Goal: Information Seeking & Learning: Learn about a topic

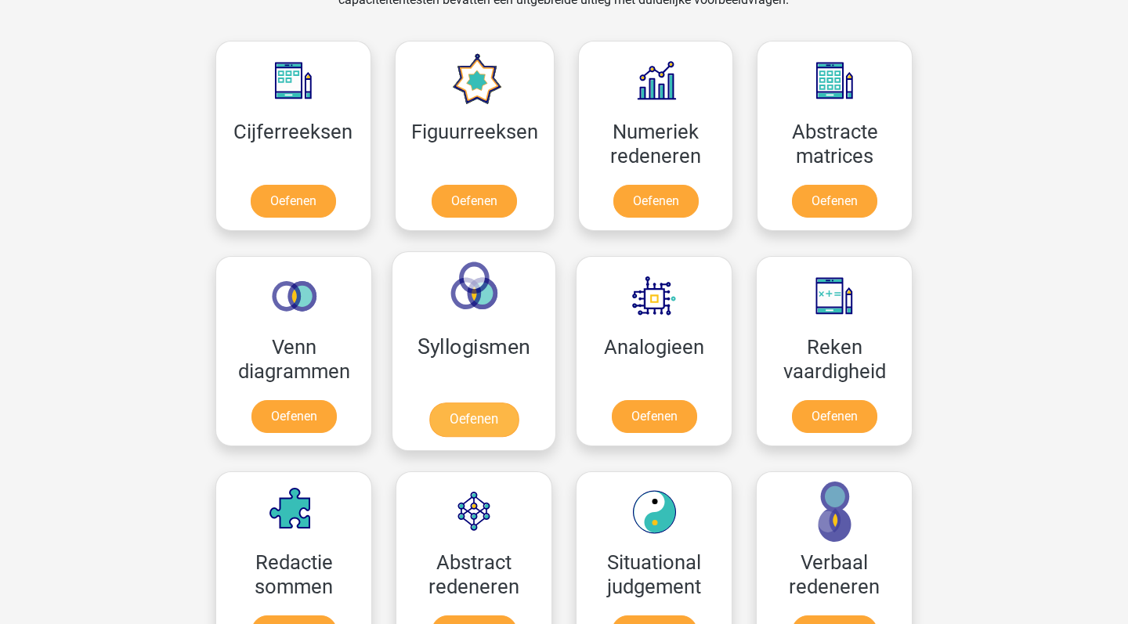
scroll to position [661, 0]
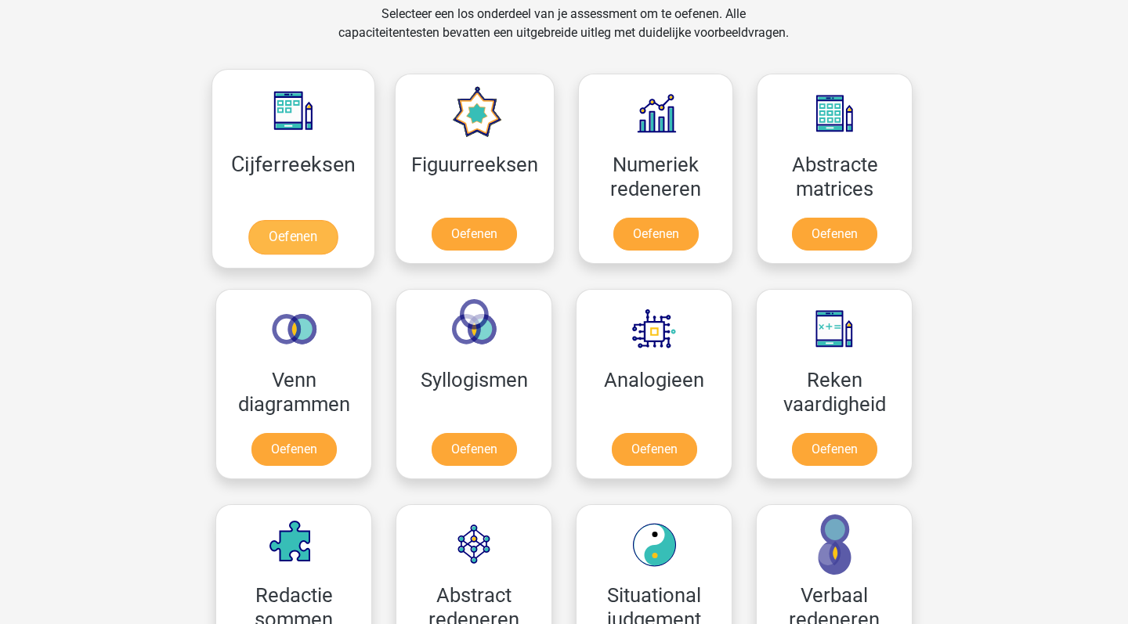
click at [310, 220] on link "Oefenen" at bounding box center [292, 237] width 89 height 34
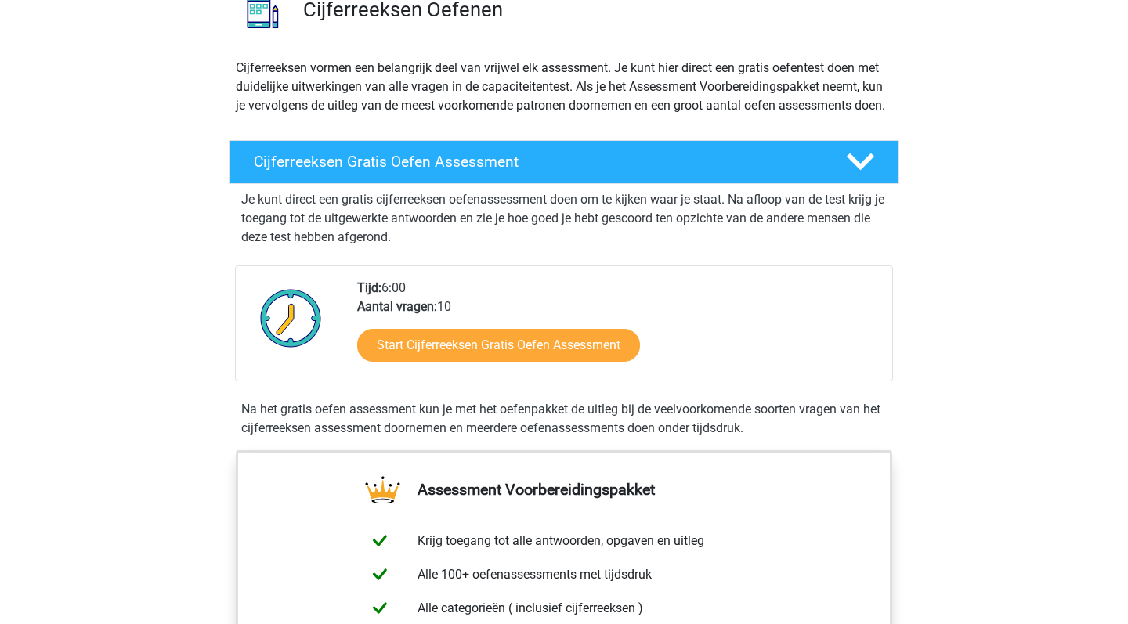
scroll to position [144, 0]
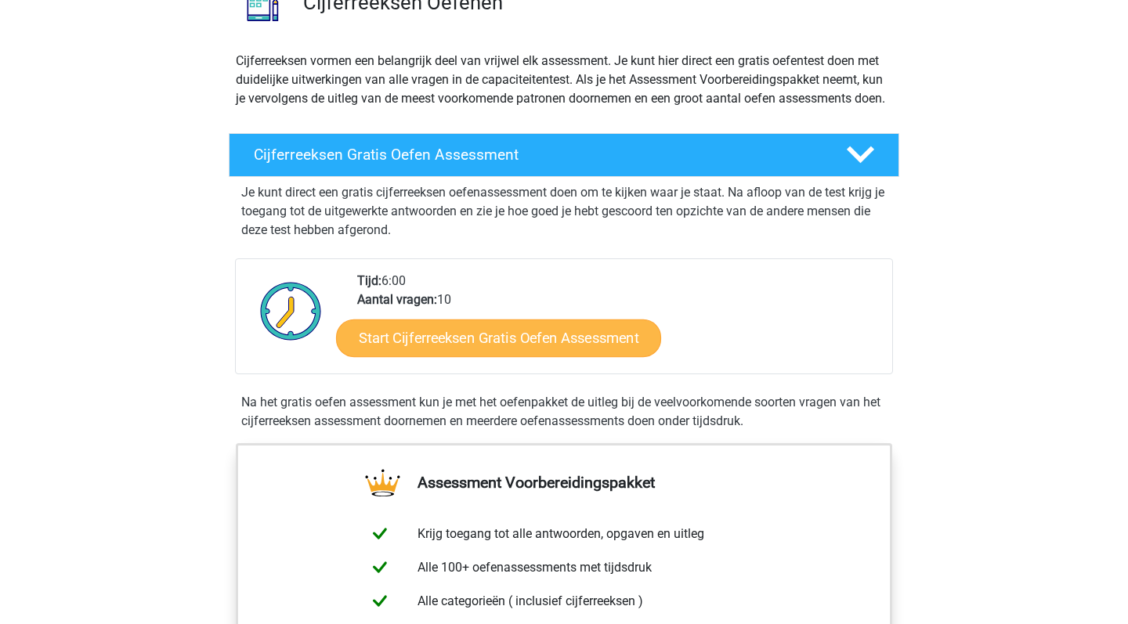
click at [427, 347] on link "Start Cijferreeksen Gratis Oefen Assessment" at bounding box center [498, 338] width 325 height 38
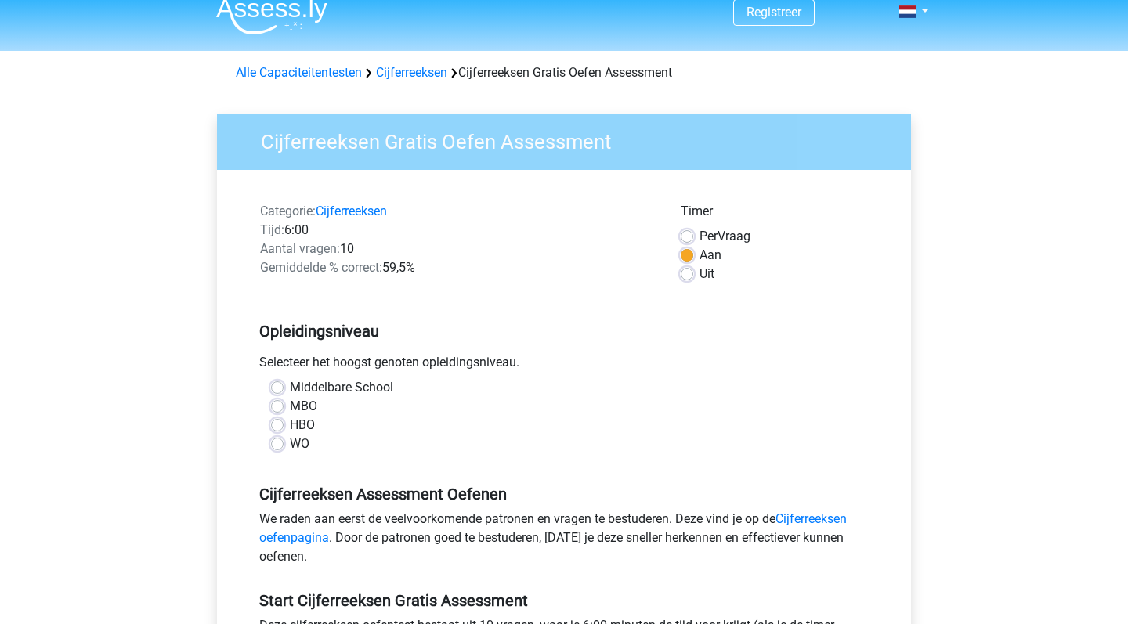
scroll to position [17, 0]
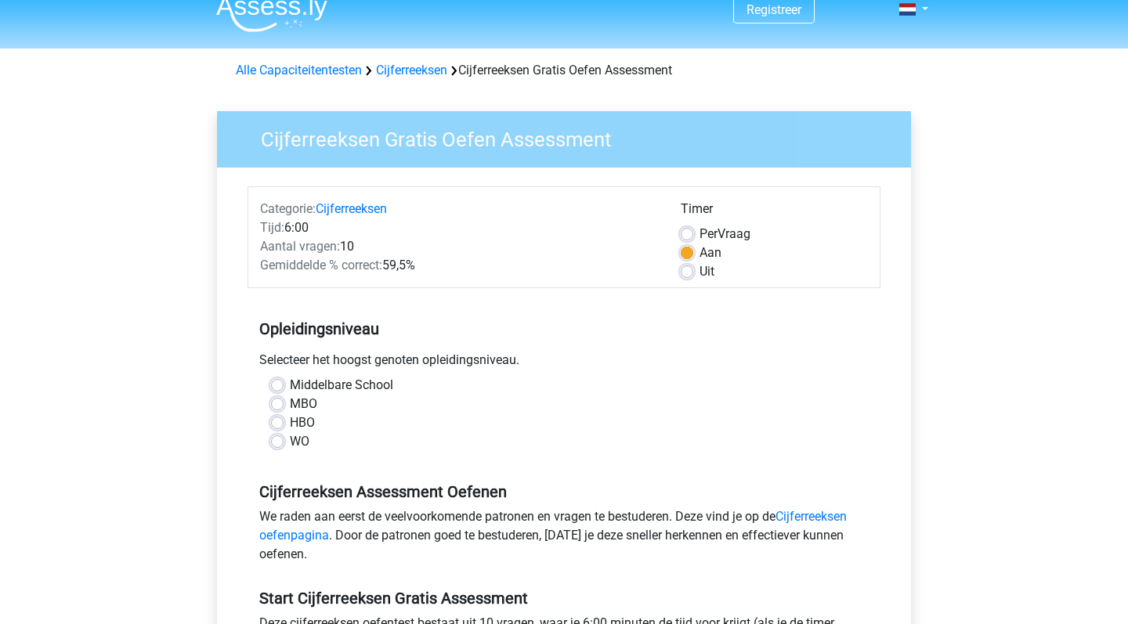
click at [310, 389] on label "Middelbare School" at bounding box center [341, 385] width 103 height 19
click at [284, 389] on input "Middelbare School" at bounding box center [277, 384] width 13 height 16
radio input "true"
click at [302, 422] on label "HBO" at bounding box center [302, 423] width 25 height 19
click at [284, 422] on input "HBO" at bounding box center [277, 422] width 13 height 16
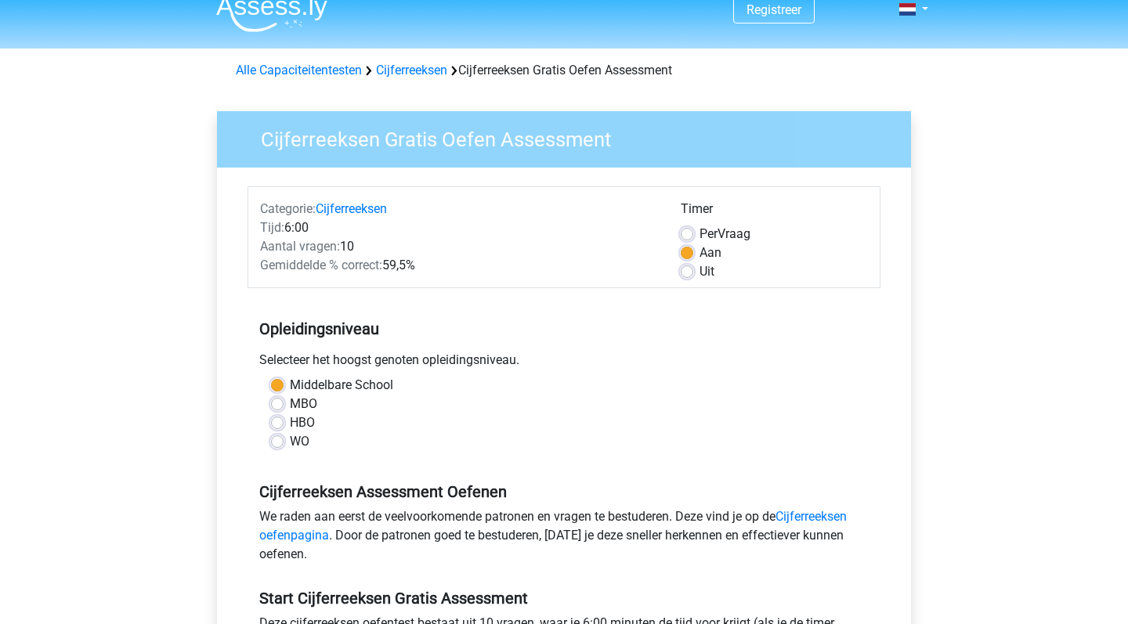
radio input "true"
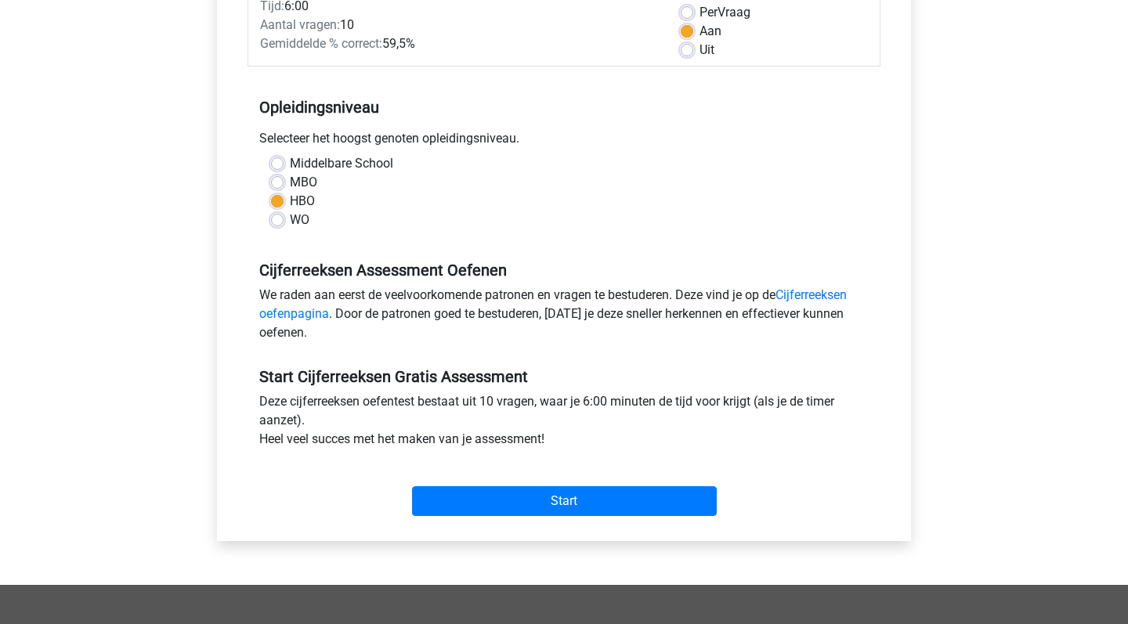
scroll to position [245, 0]
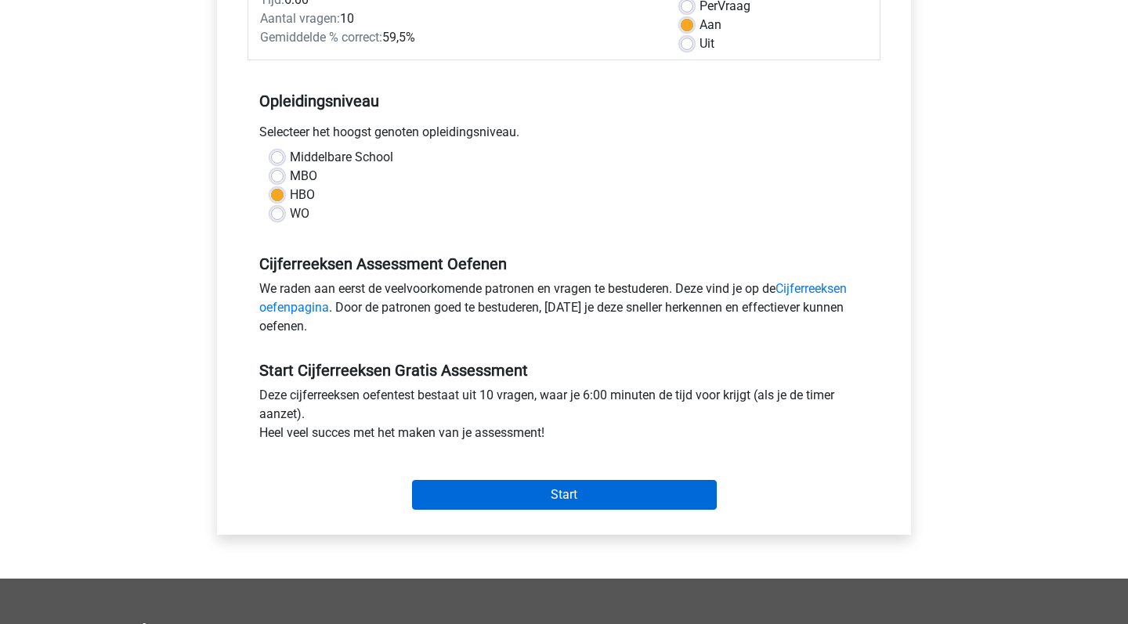
click at [422, 491] on input "Start" at bounding box center [564, 495] width 305 height 30
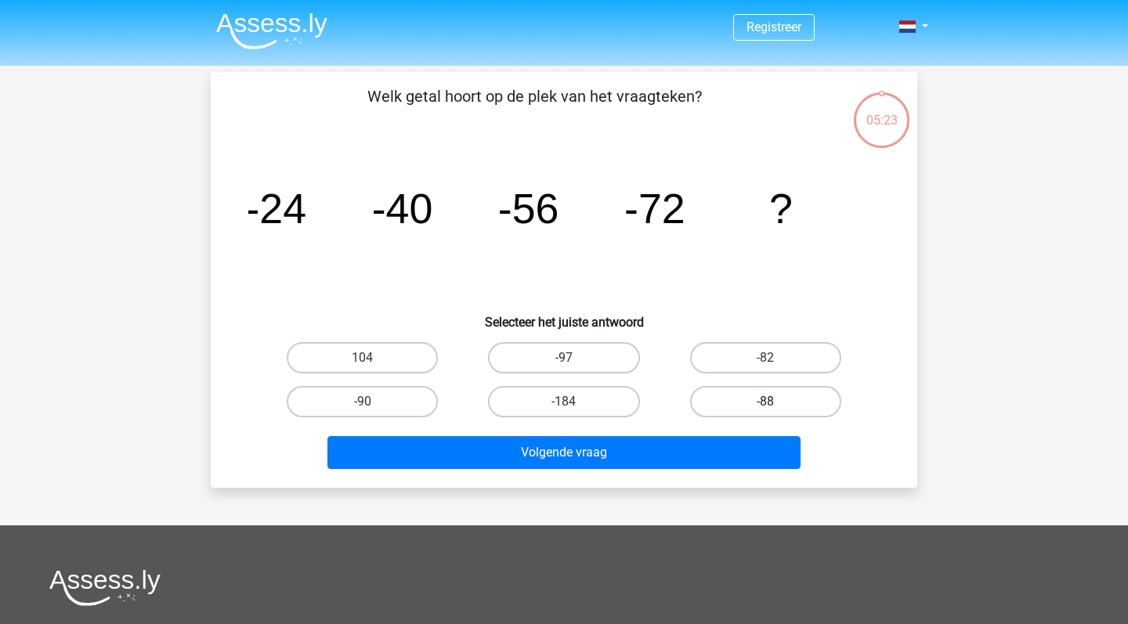
click at [733, 405] on label "-88" at bounding box center [765, 401] width 151 height 31
click at [766, 405] on input "-88" at bounding box center [771, 407] width 10 height 10
radio input "true"
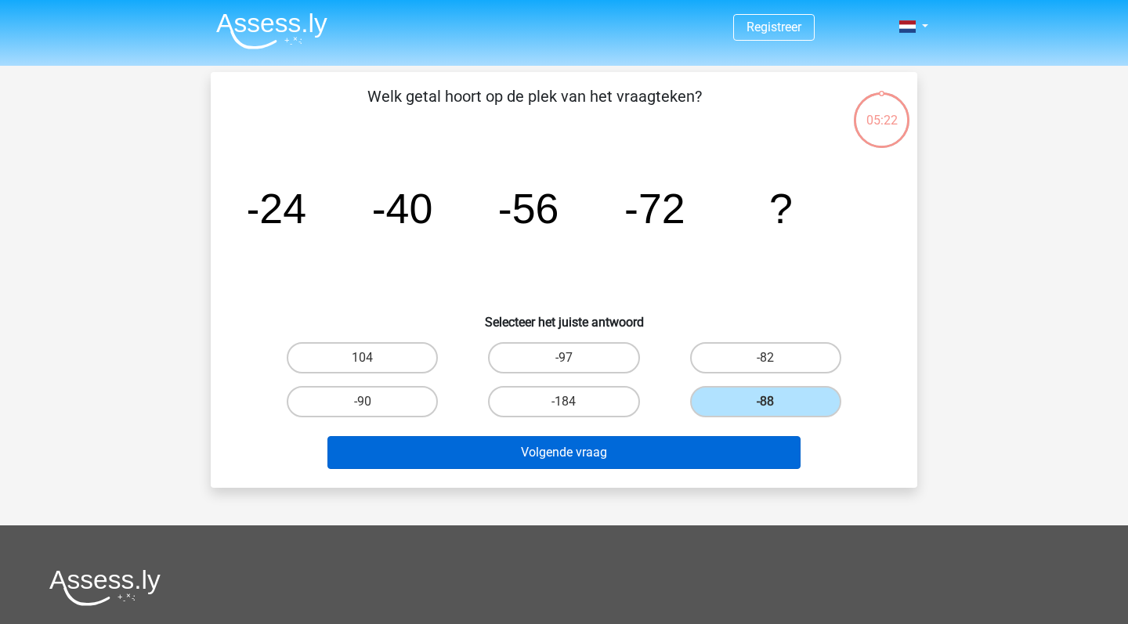
click at [711, 445] on button "Volgende vraag" at bounding box center [565, 452] width 474 height 33
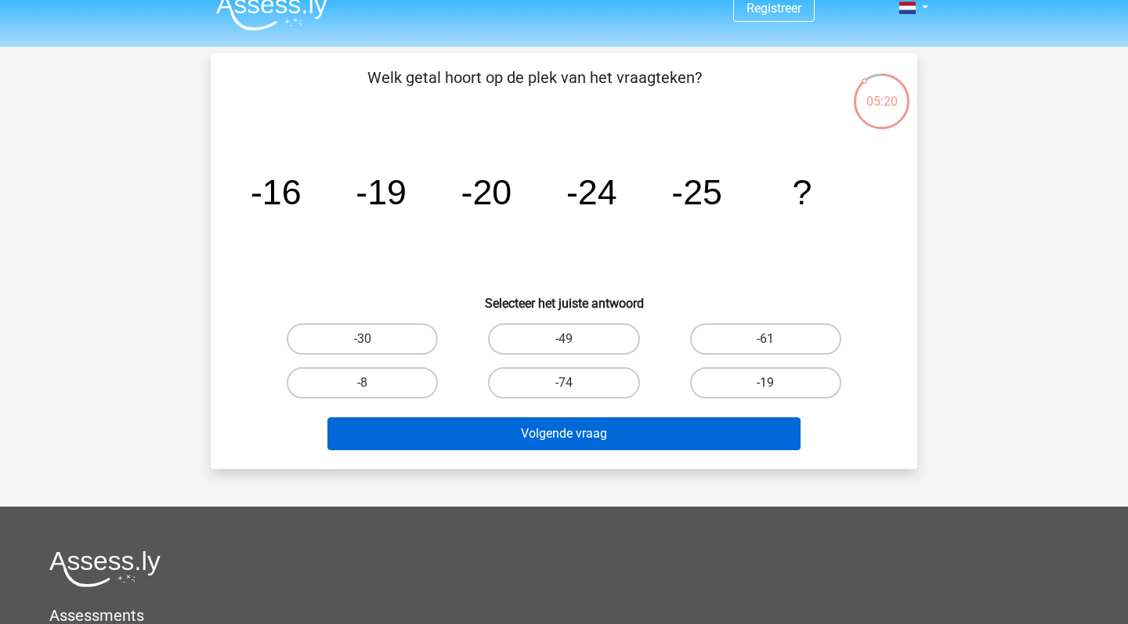
scroll to position [18, 0]
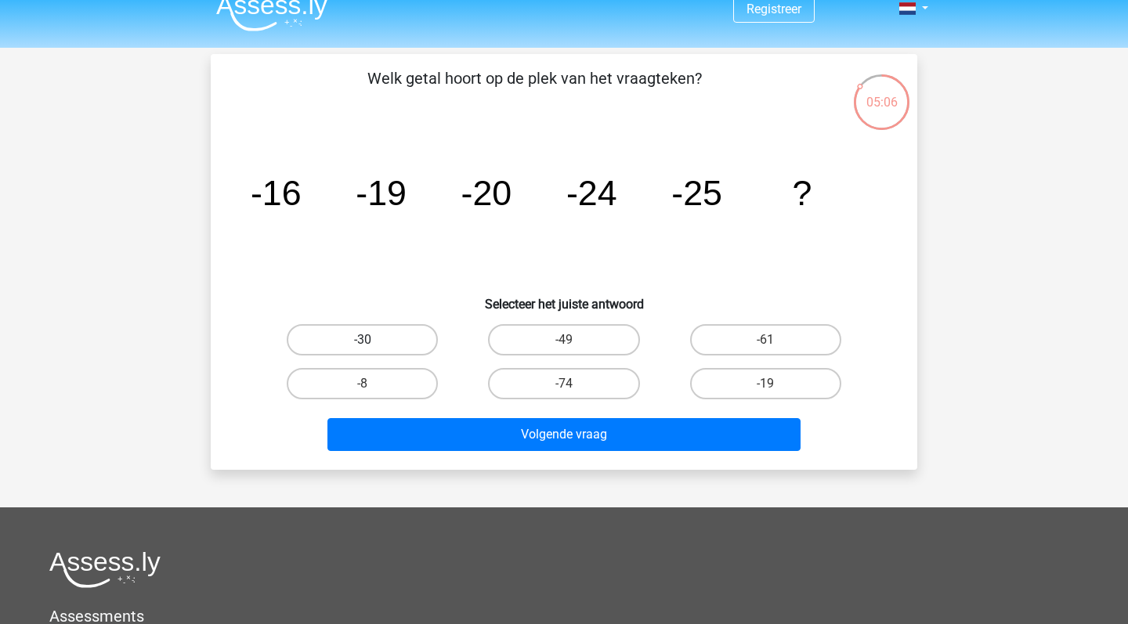
click at [415, 343] on label "-30" at bounding box center [362, 339] width 151 height 31
click at [373, 343] on input "-30" at bounding box center [368, 345] width 10 height 10
radio input "true"
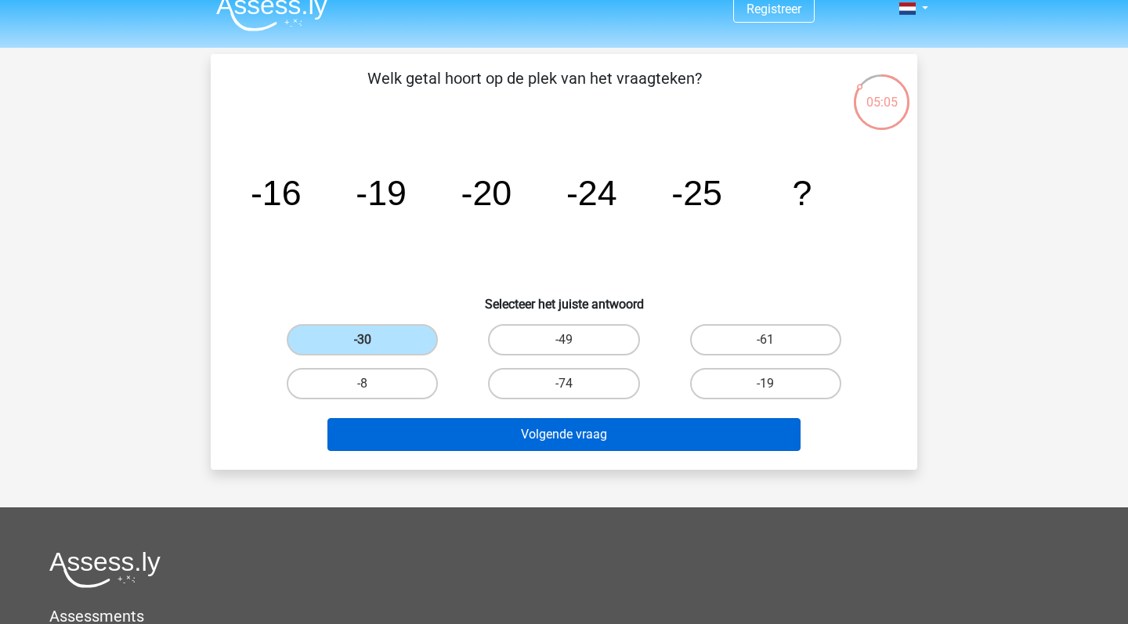
click at [466, 447] on button "Volgende vraag" at bounding box center [565, 434] width 474 height 33
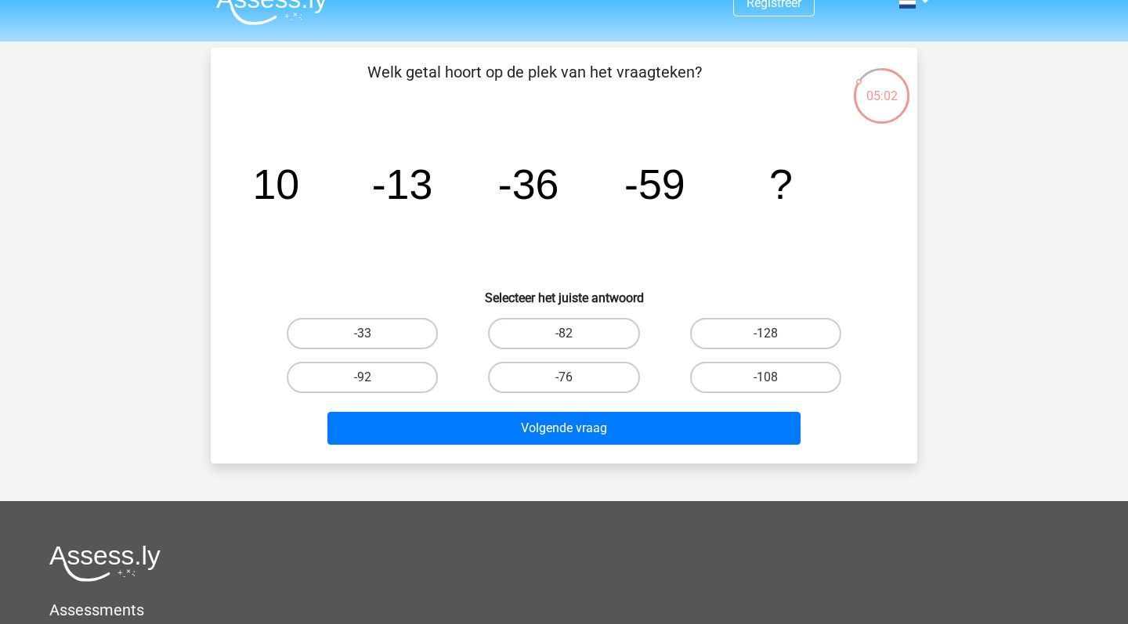
scroll to position [21, 0]
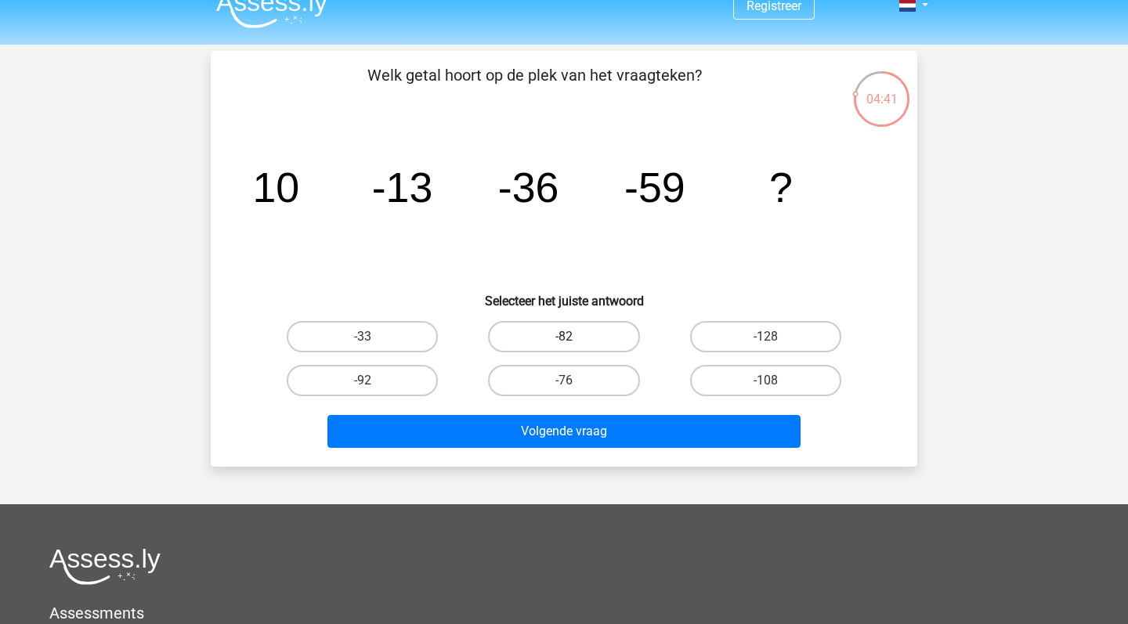
click at [537, 345] on label "-82" at bounding box center [563, 336] width 151 height 31
click at [564, 345] on input "-82" at bounding box center [569, 342] width 10 height 10
radio input "true"
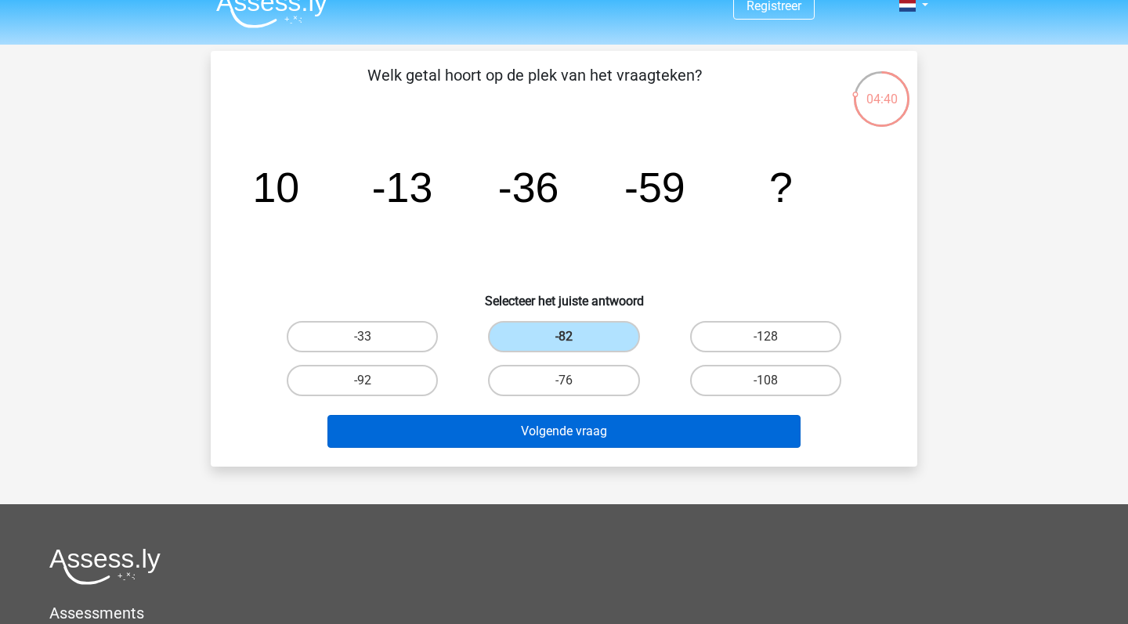
click at [574, 434] on button "Volgende vraag" at bounding box center [565, 431] width 474 height 33
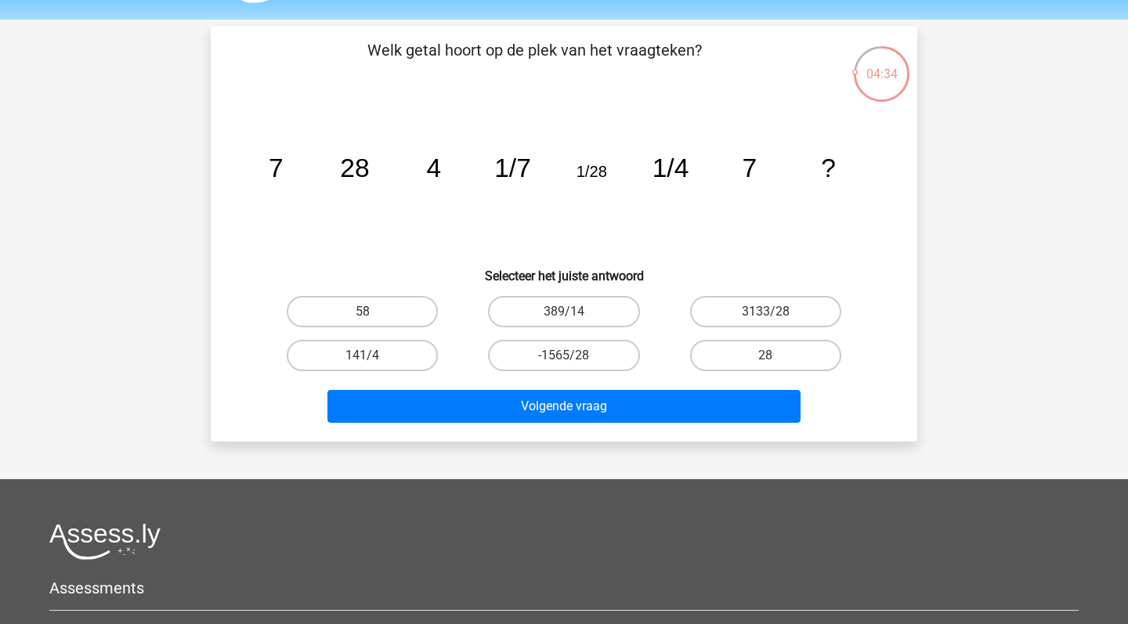
scroll to position [45, 0]
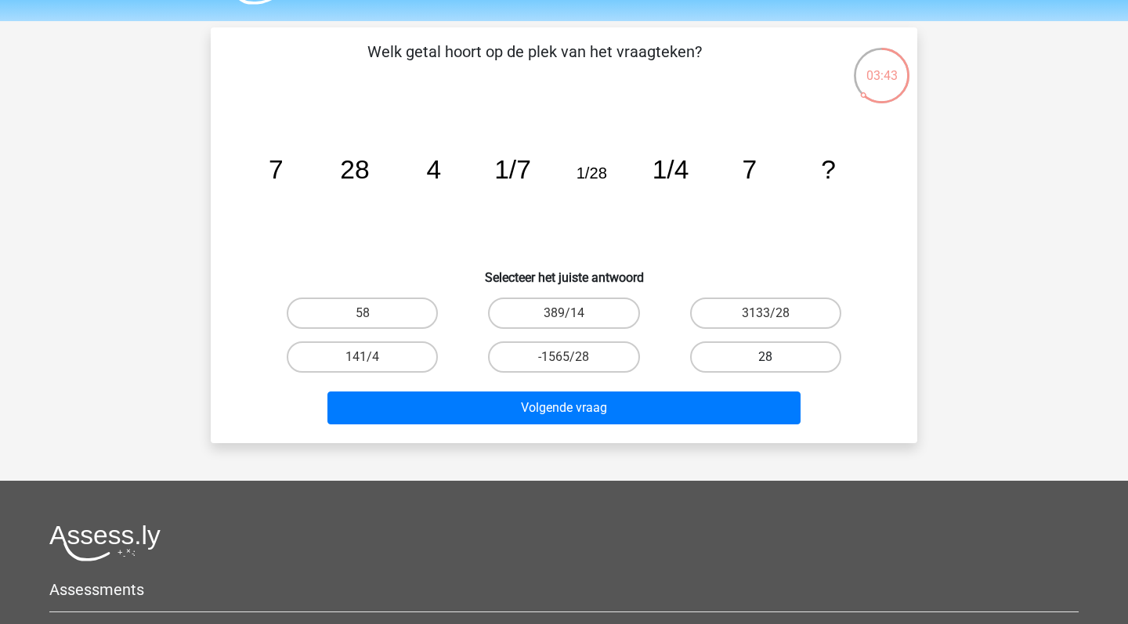
click at [722, 352] on label "28" at bounding box center [765, 357] width 151 height 31
click at [766, 357] on input "28" at bounding box center [771, 362] width 10 height 10
radio input "true"
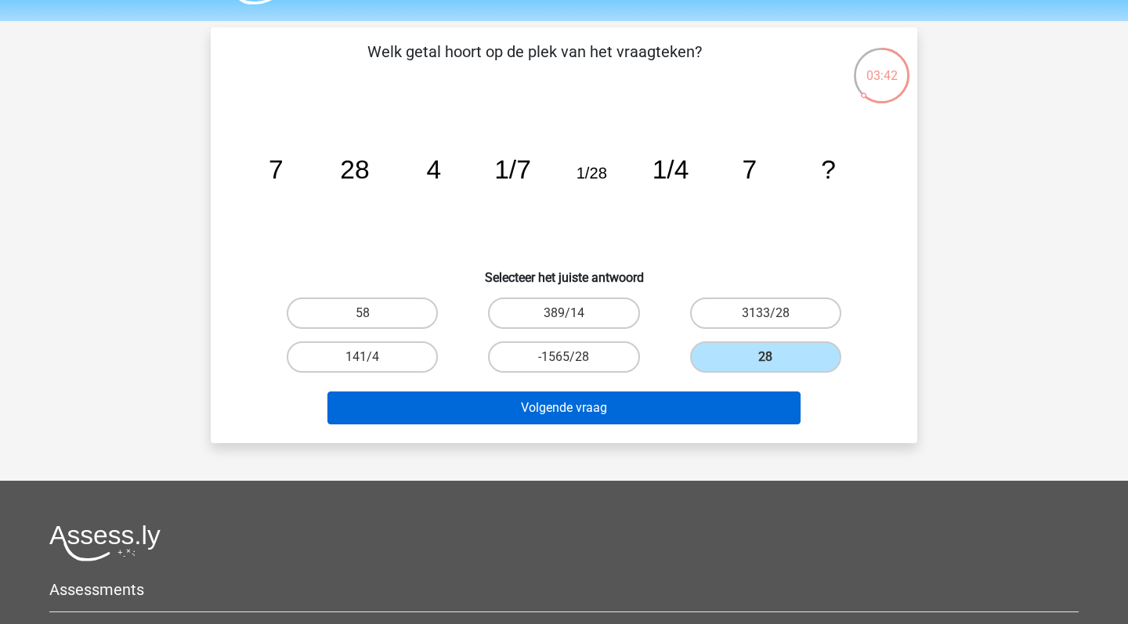
click at [707, 417] on button "Volgende vraag" at bounding box center [565, 408] width 474 height 33
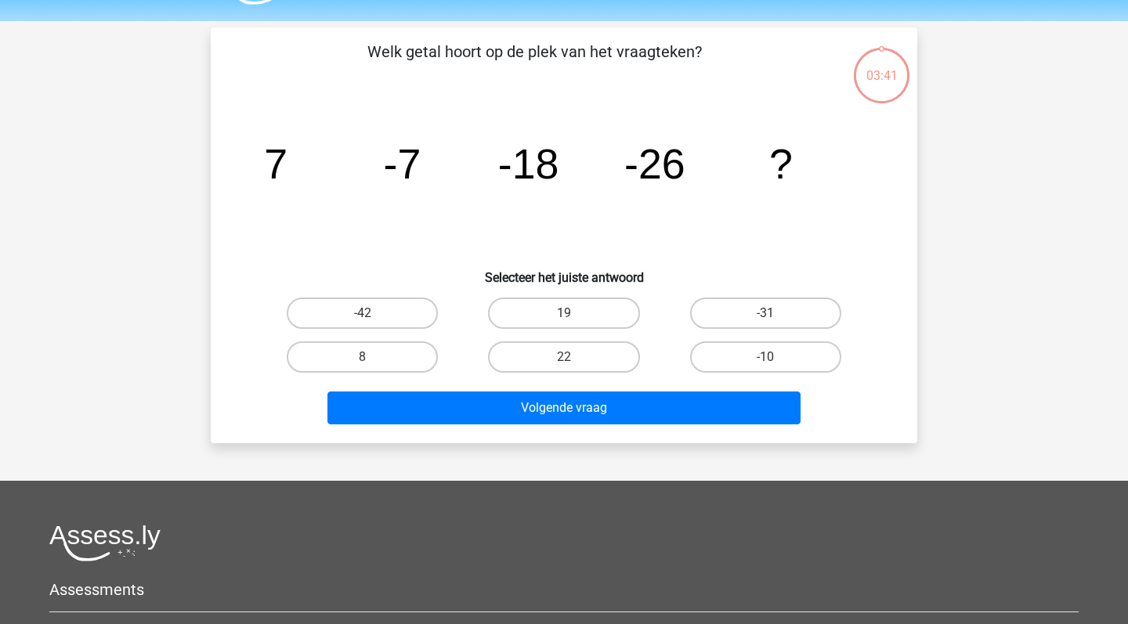
scroll to position [72, 0]
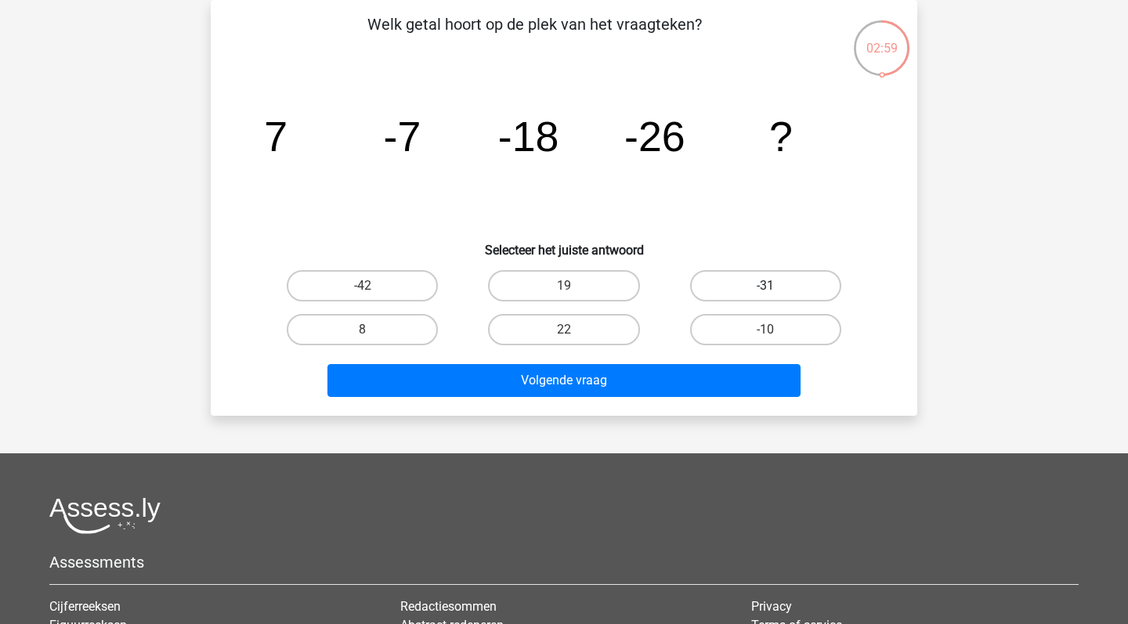
click at [776, 285] on label "-31" at bounding box center [765, 285] width 151 height 31
click at [776, 286] on input "-31" at bounding box center [771, 291] width 10 height 10
radio input "true"
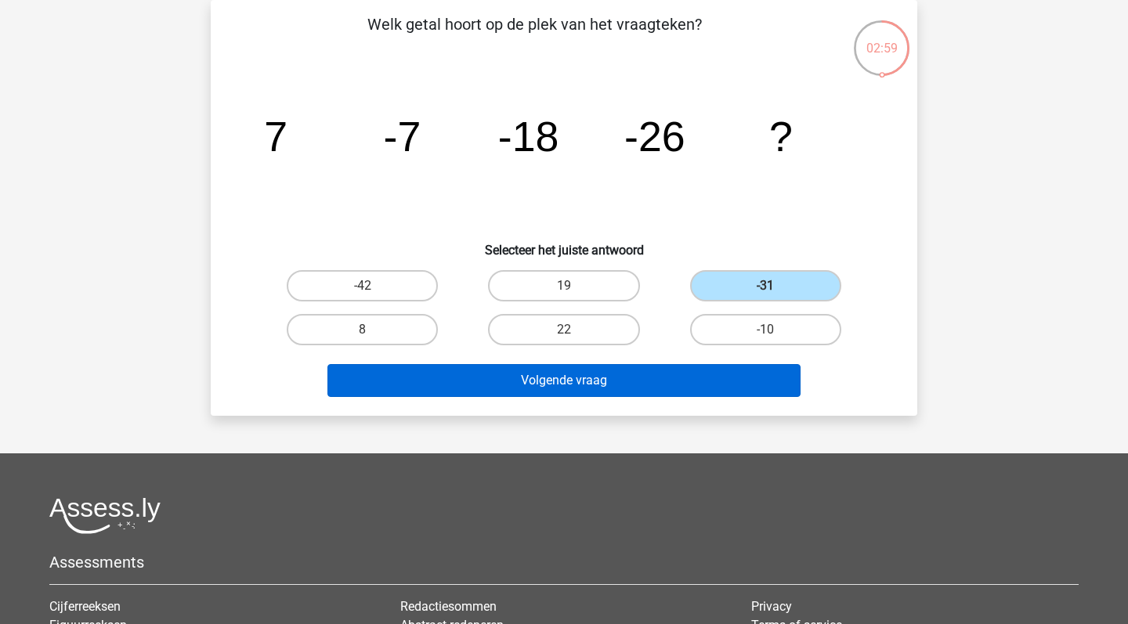
click at [734, 378] on button "Volgende vraag" at bounding box center [565, 380] width 474 height 33
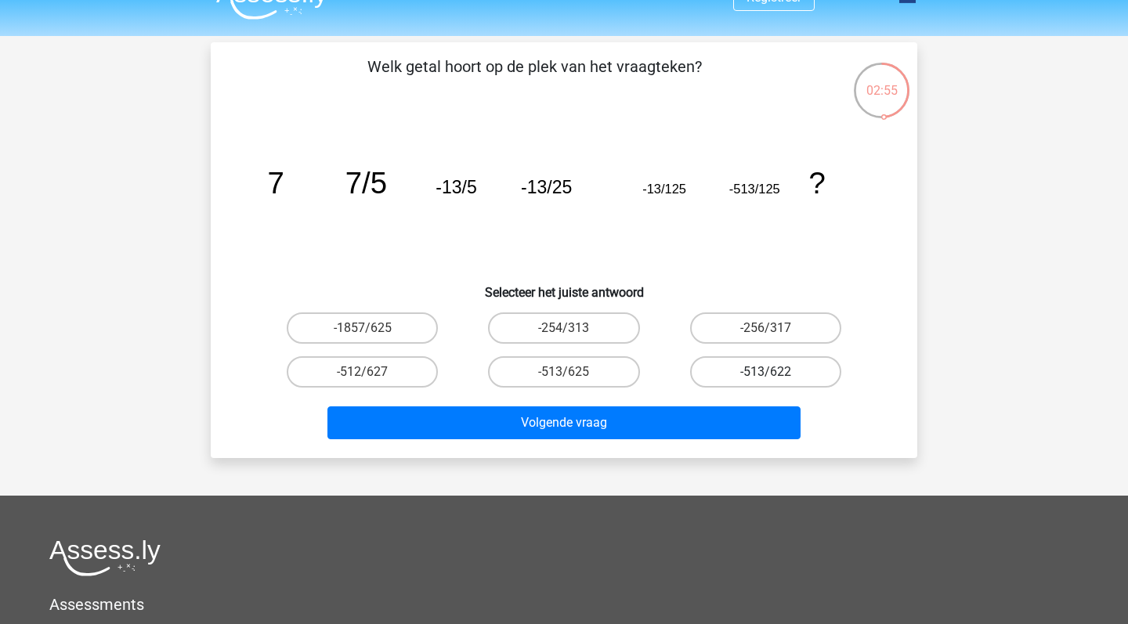
scroll to position [29, 0]
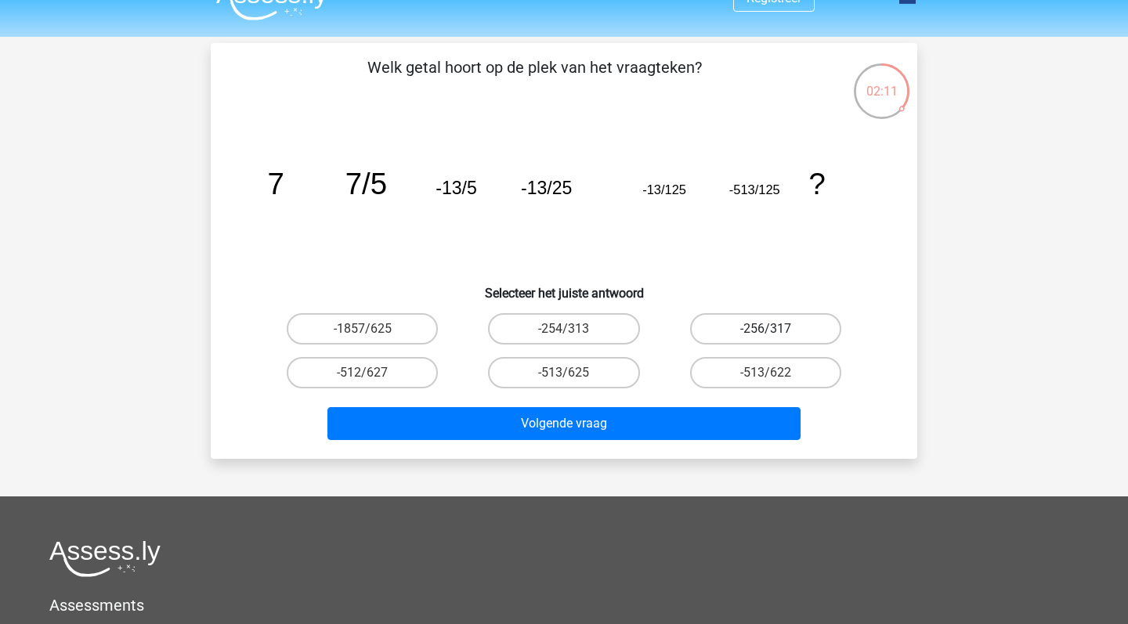
click at [737, 342] on label "-256/317" at bounding box center [765, 328] width 151 height 31
click at [766, 339] on input "-256/317" at bounding box center [771, 334] width 10 height 10
radio input "true"
click at [363, 310] on div "-1857/625" at bounding box center [362, 329] width 201 height 44
click at [371, 326] on label "-1857/625" at bounding box center [362, 328] width 151 height 31
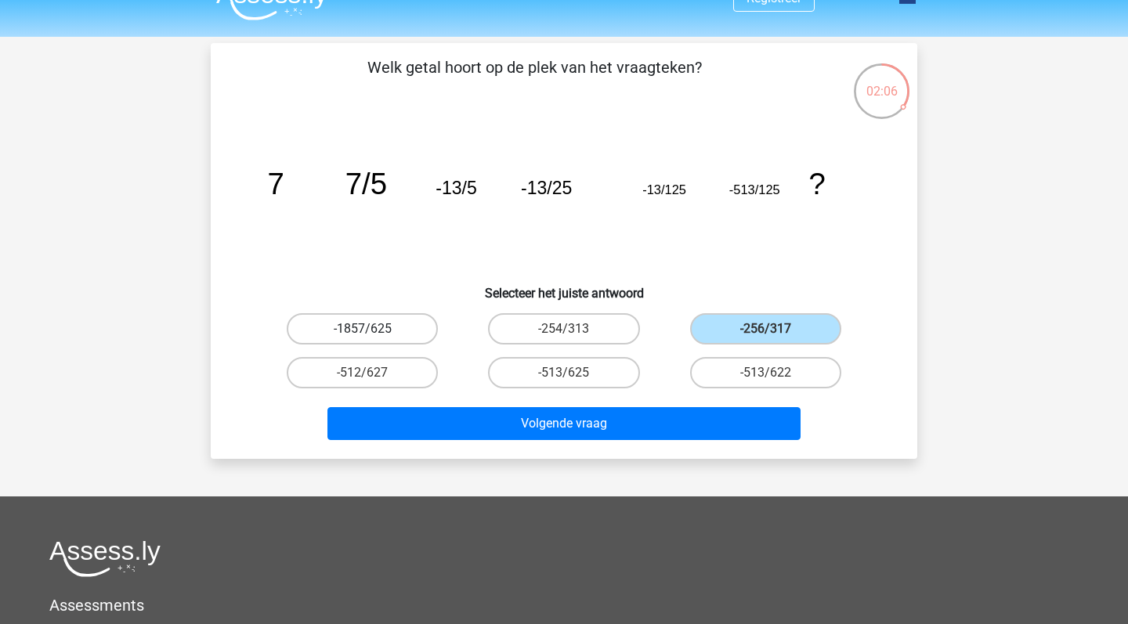
click at [371, 329] on input "-1857/625" at bounding box center [368, 334] width 10 height 10
radio input "true"
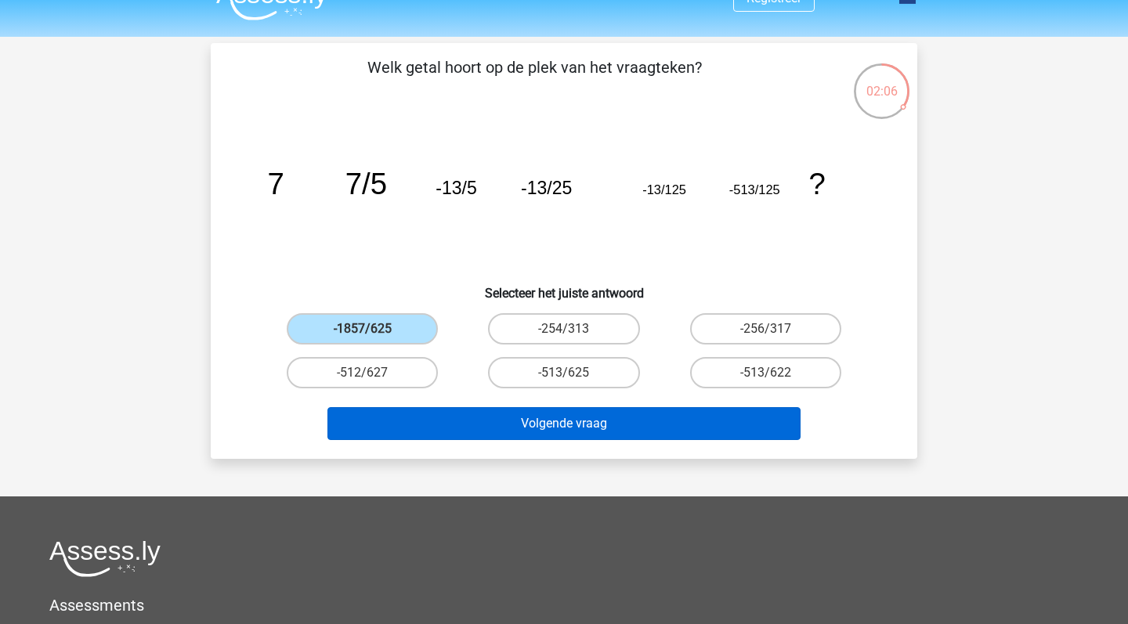
click at [465, 424] on button "Volgende vraag" at bounding box center [565, 423] width 474 height 33
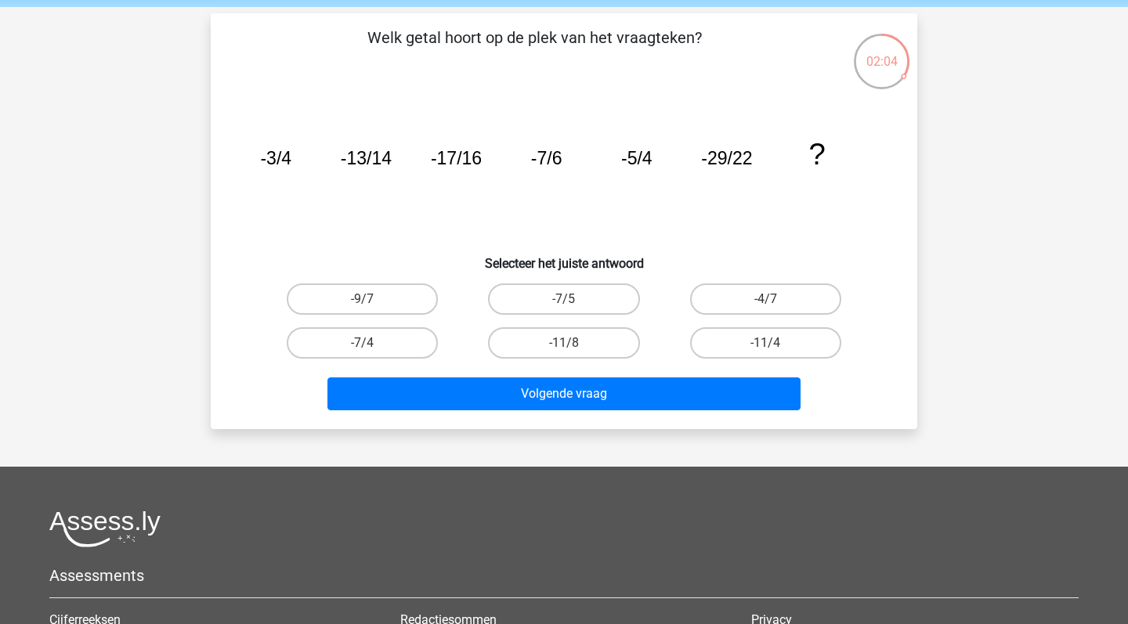
scroll to position [58, 0]
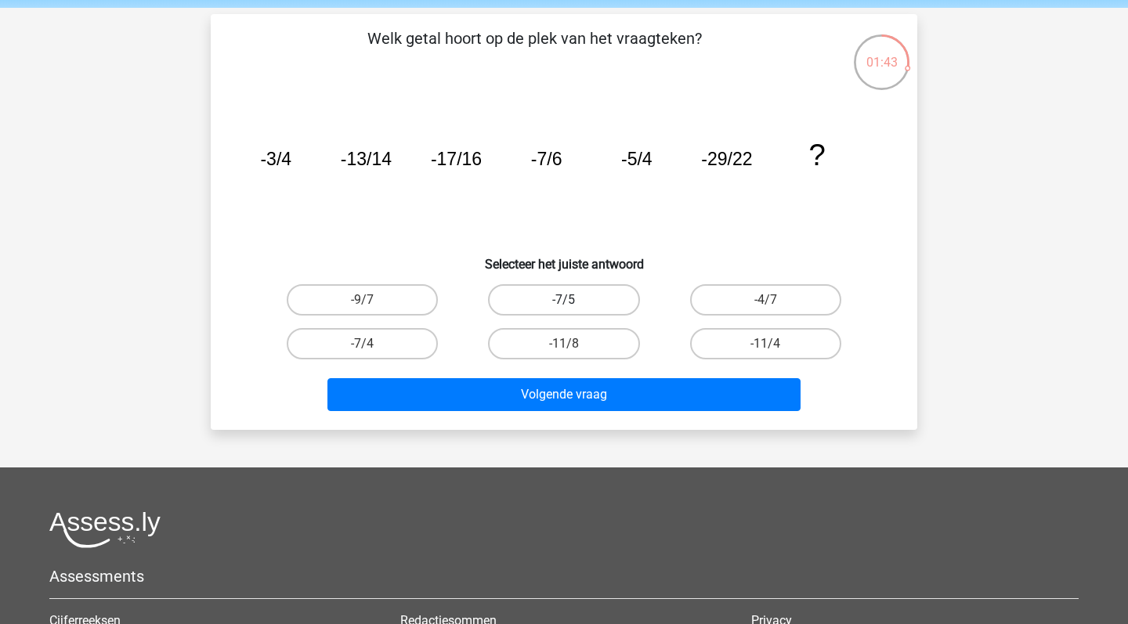
click at [557, 307] on label "-7/5" at bounding box center [563, 299] width 151 height 31
click at [564, 307] on input "-7/5" at bounding box center [569, 305] width 10 height 10
radio input "true"
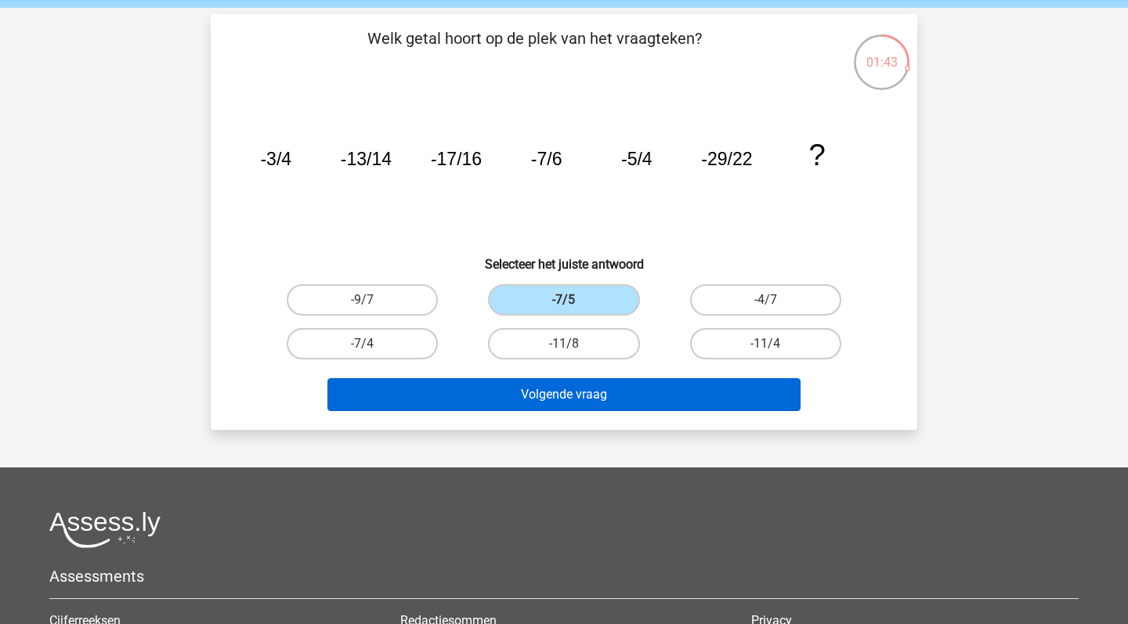
click at [551, 400] on button "Volgende vraag" at bounding box center [565, 394] width 474 height 33
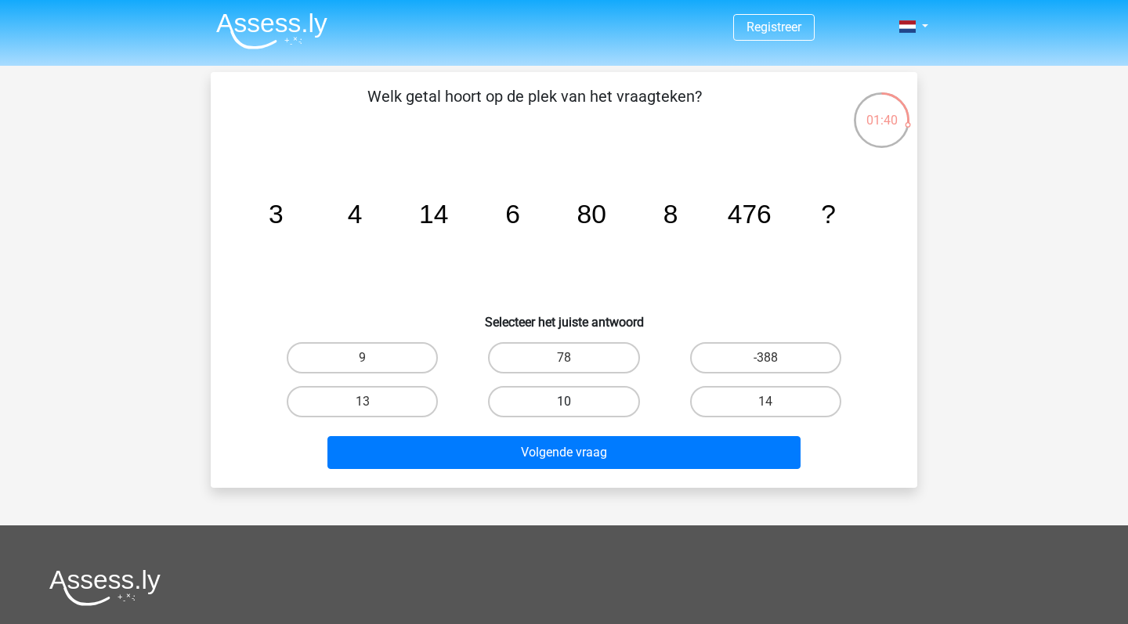
scroll to position [0, 0]
click at [559, 351] on label "78" at bounding box center [563, 357] width 151 height 31
click at [564, 358] on input "78" at bounding box center [569, 363] width 10 height 10
radio input "true"
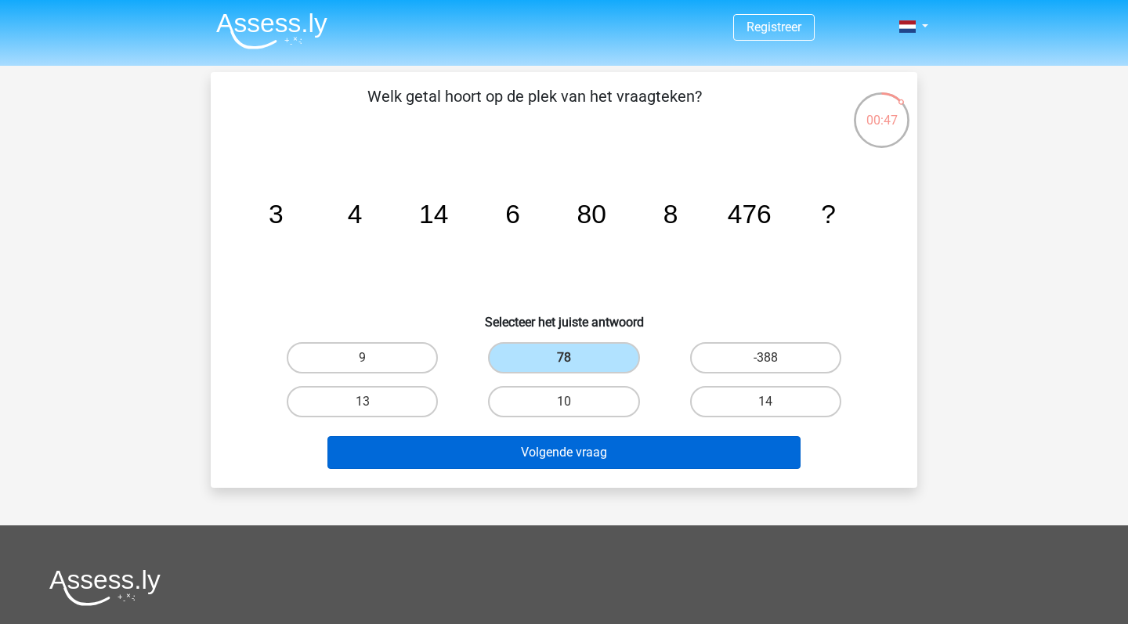
click at [553, 465] on button "Volgende vraag" at bounding box center [565, 452] width 474 height 33
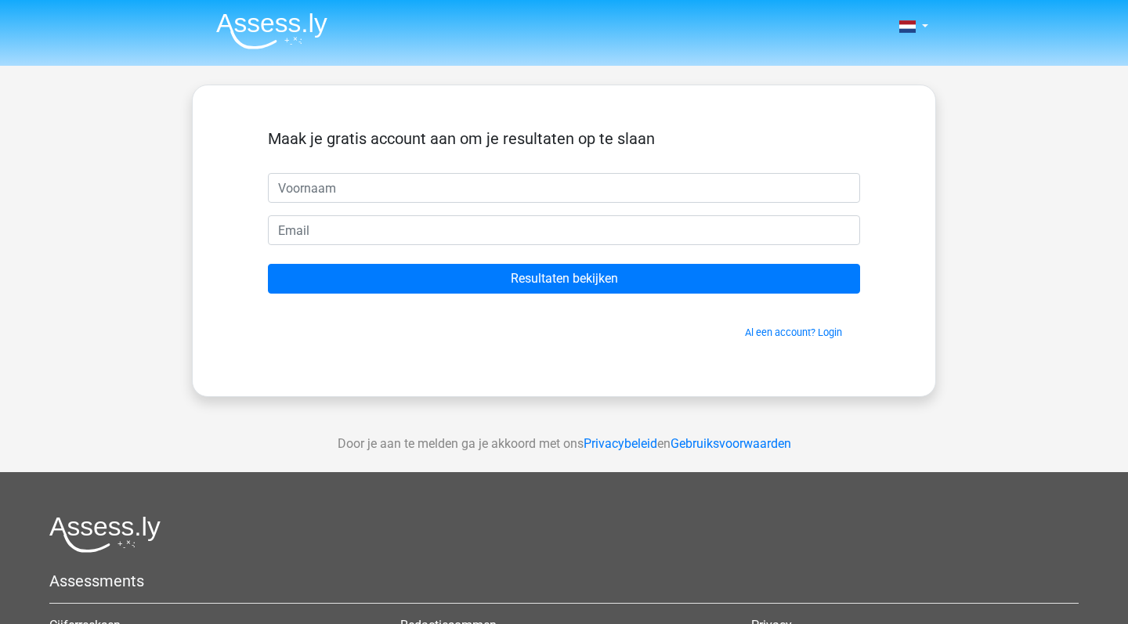
click at [281, 31] on img at bounding box center [271, 31] width 111 height 37
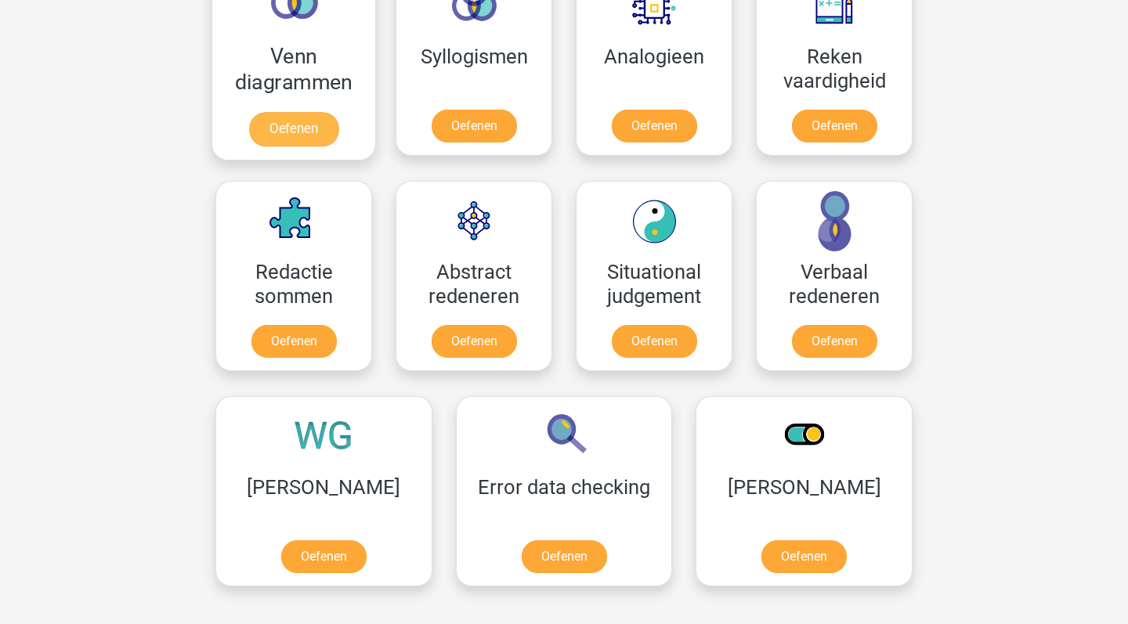
scroll to position [986, 0]
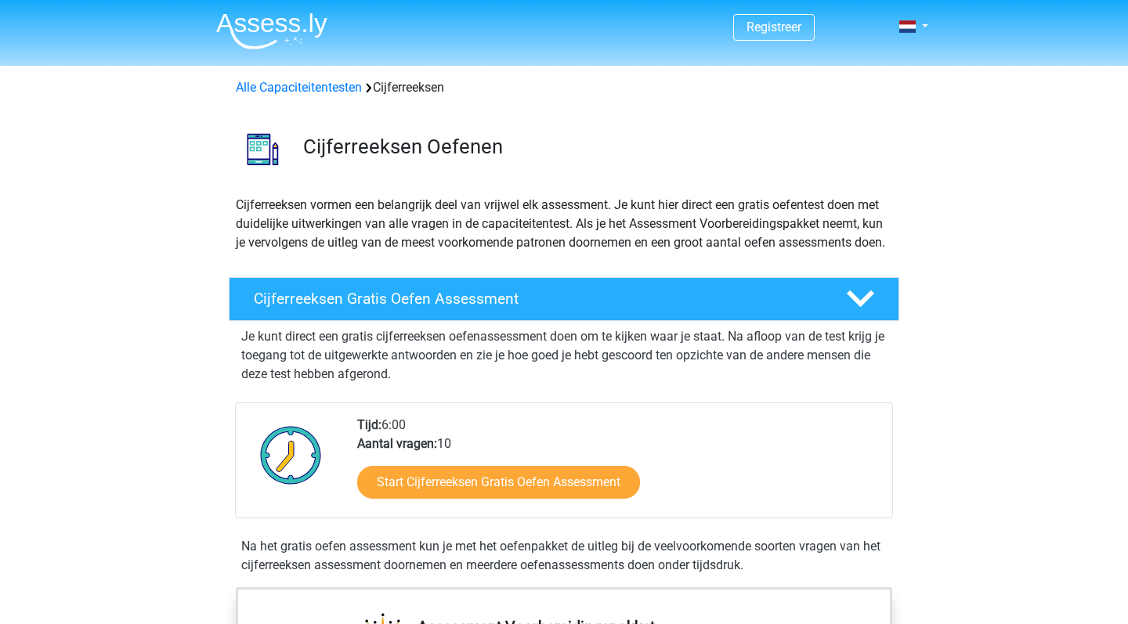
scroll to position [144, 0]
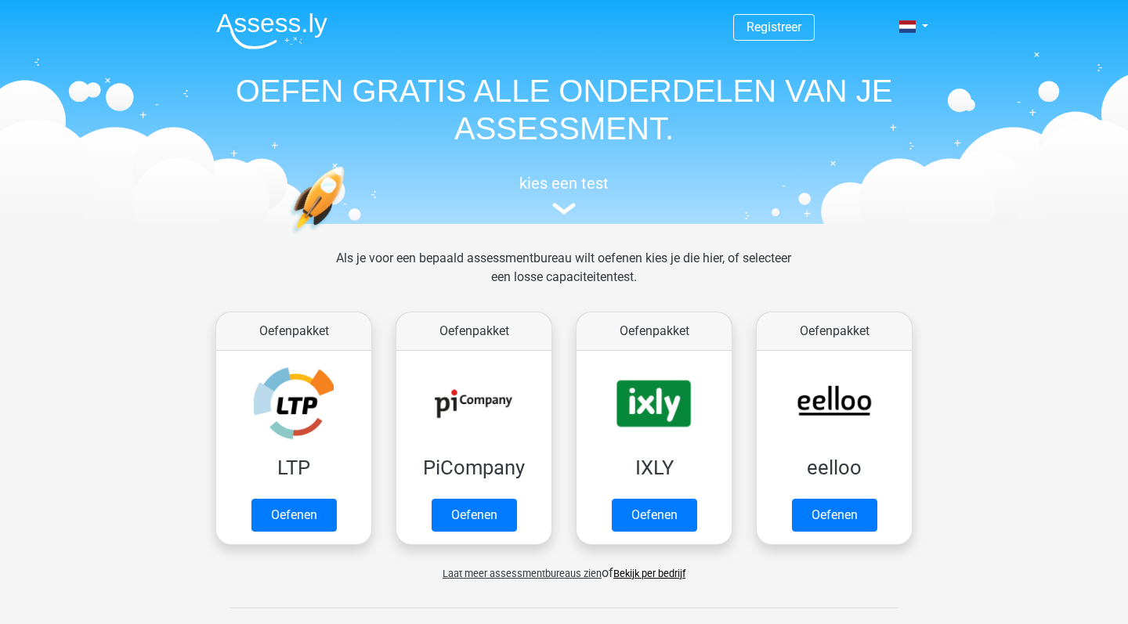
scroll to position [661, 0]
